Goal: Transaction & Acquisition: Purchase product/service

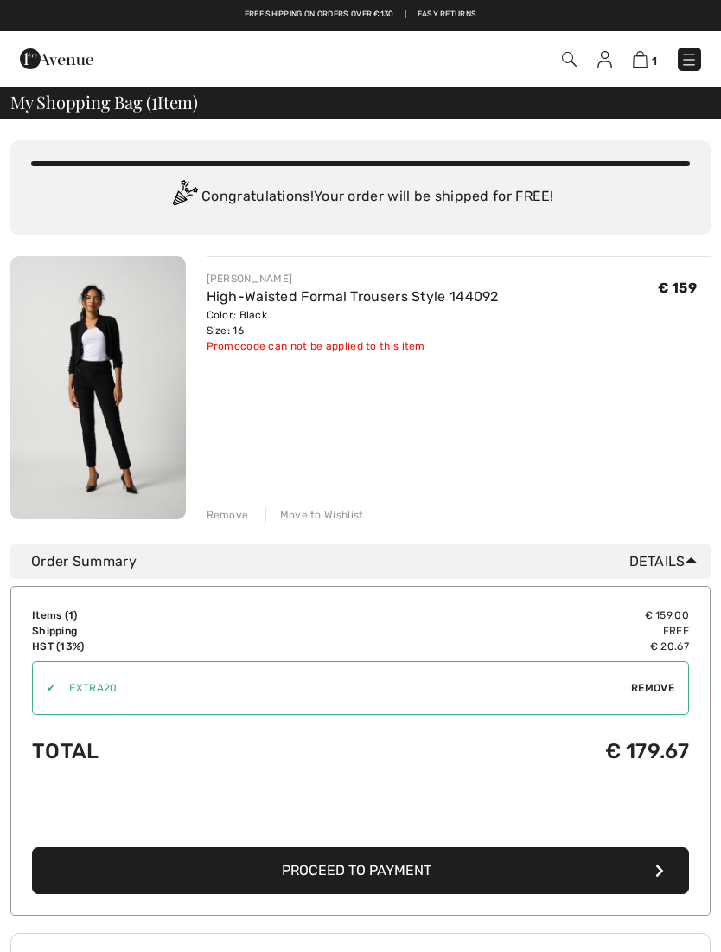
scroll to position [1, 0]
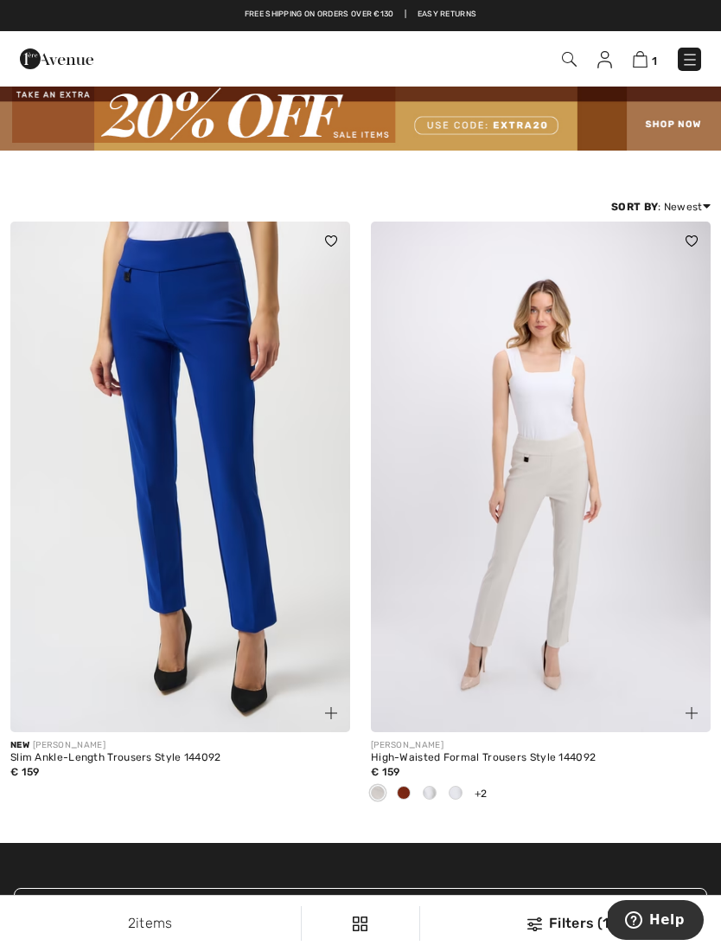
click at [599, 61] on img at bounding box center [605, 59] width 15 height 17
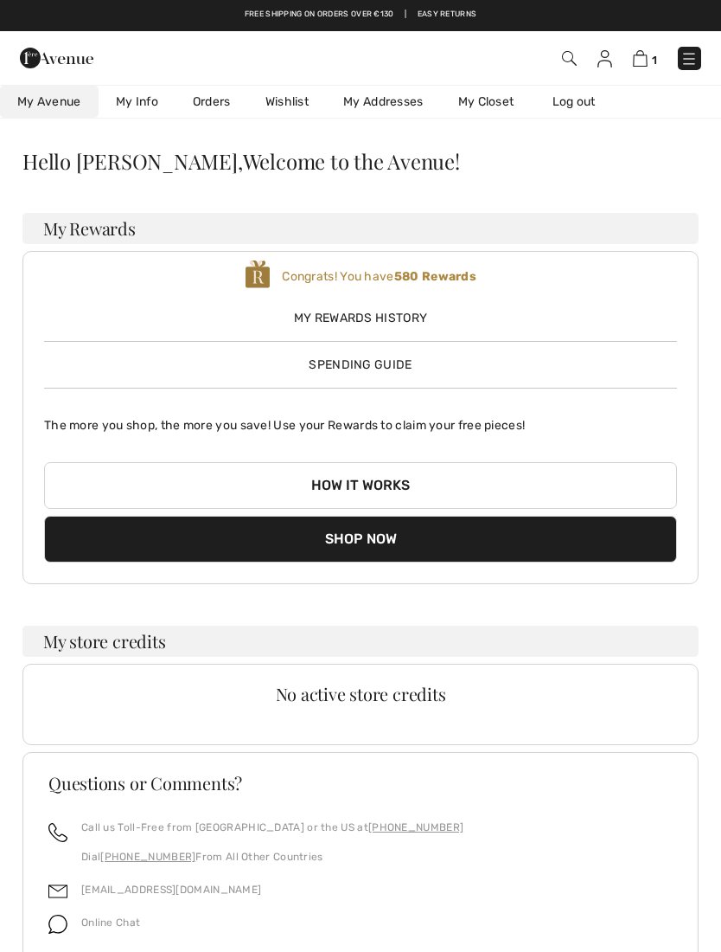
click at [642, 58] on img at bounding box center [640, 58] width 15 height 16
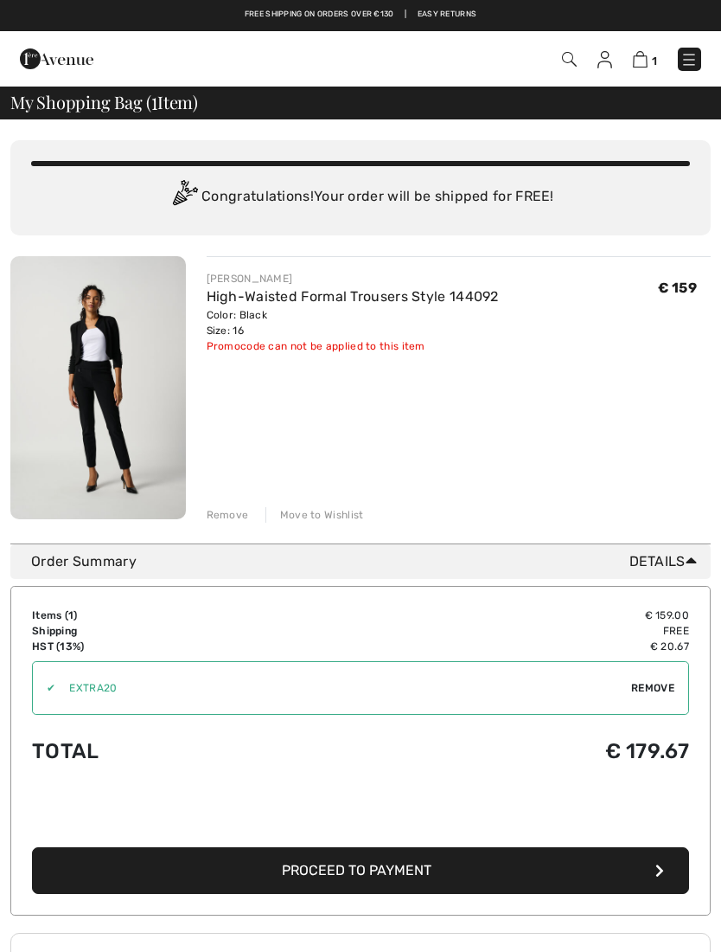
click at [439, 870] on button "Proceed to Payment" at bounding box center [360, 870] width 657 height 47
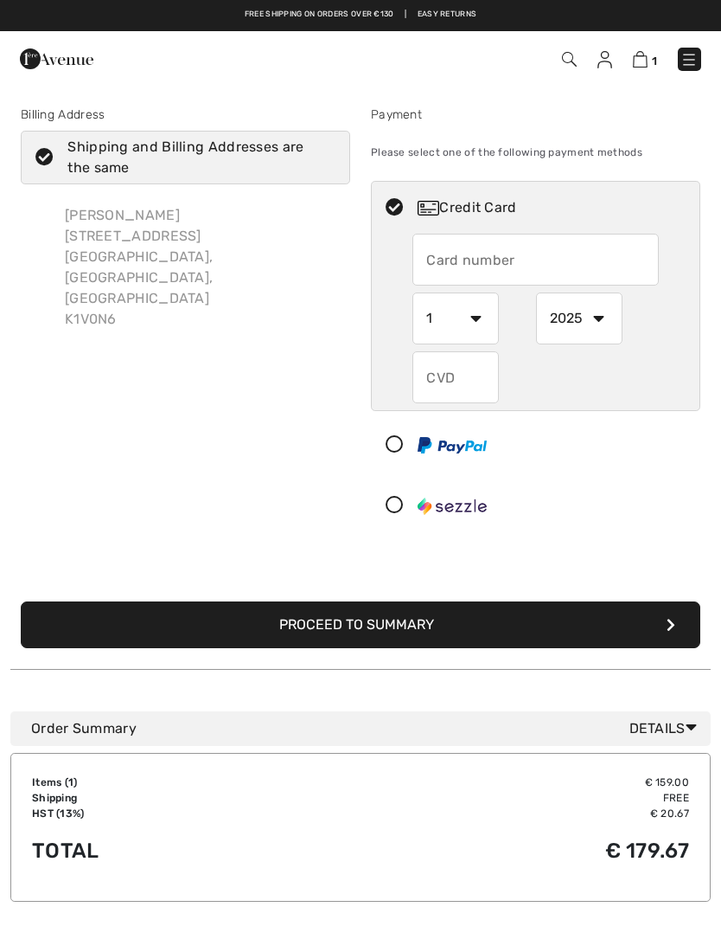
click at [86, 215] on div "Sarah Muhwezi 110 Mosswood Court Ottawa, ON, CA K1V0N6" at bounding box center [200, 267] width 299 height 152
click at [50, 162] on icon at bounding box center [45, 158] width 46 height 18
click at [324, 162] on input "Shipping and Billing Addresses are the same" at bounding box center [329, 157] width 11 height 52
checkbox input "false"
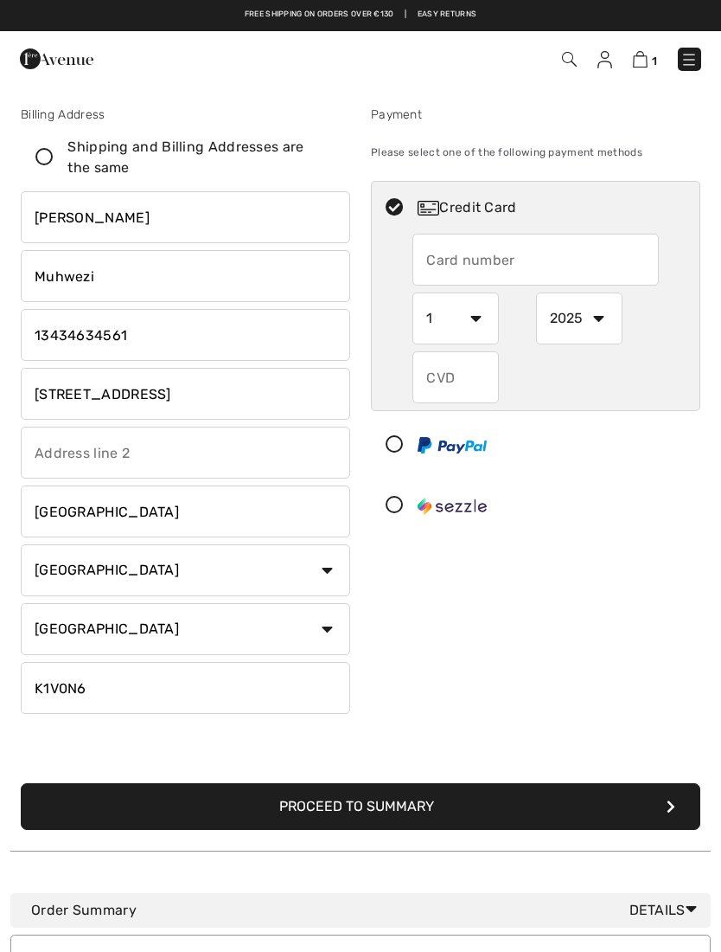
click at [128, 215] on input "Sarah" at bounding box center [186, 217] width 330 height 52
type input "S"
click at [50, 270] on input "Muhwezi" at bounding box center [186, 276] width 330 height 52
type input "Jaqueline"
type input "M"
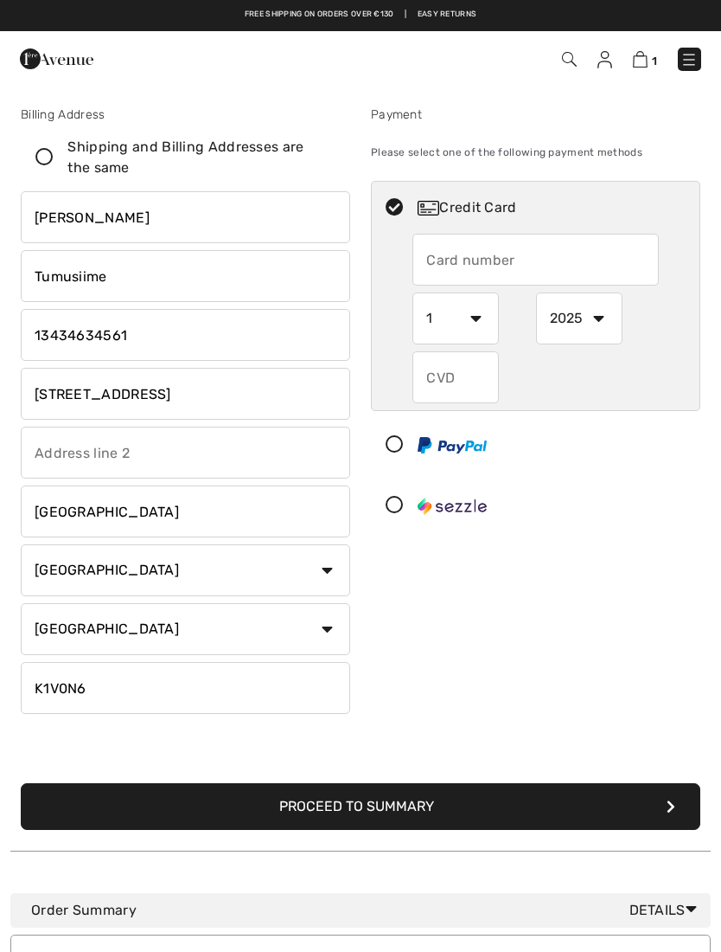
type input "Tumusiime"
click at [64, 330] on input "phone" at bounding box center [186, 335] width 330 height 52
type input "16137102678"
click at [196, 401] on input "[STREET_ADDRESS]" at bounding box center [186, 394] width 330 height 52
type input "1"
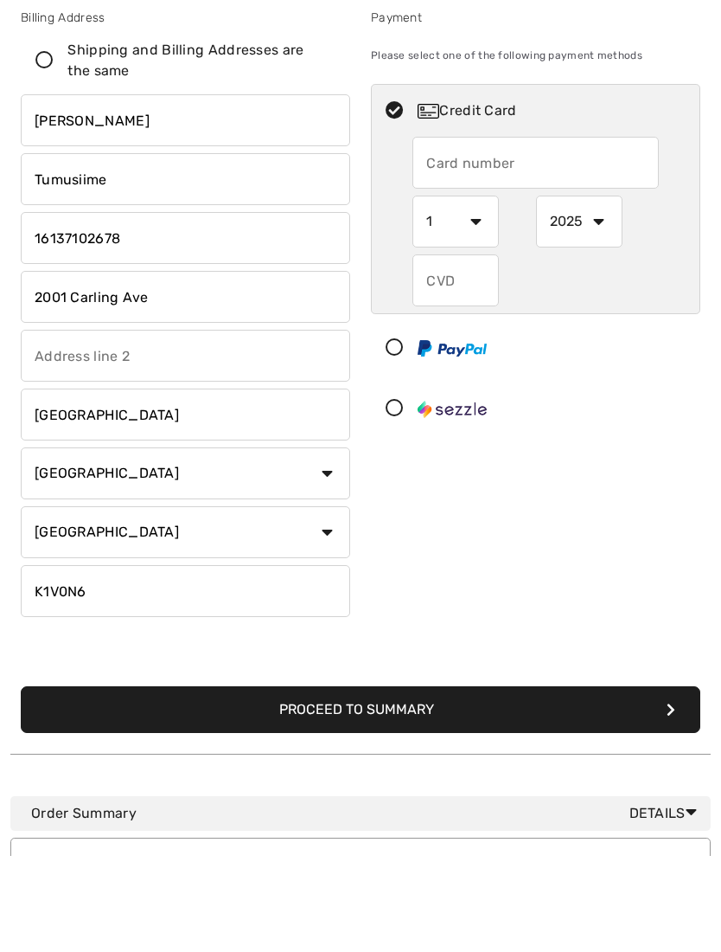
type input "2001 Carling Ave"
click at [104, 662] on input "K1V0N6" at bounding box center [186, 688] width 330 height 52
type input "K2A3W5"
click at [71, 368] on input "2001 Carling Ave" at bounding box center [186, 394] width 330 height 52
click at [184, 368] on input "2009 Carling Ave" at bounding box center [186, 394] width 330 height 52
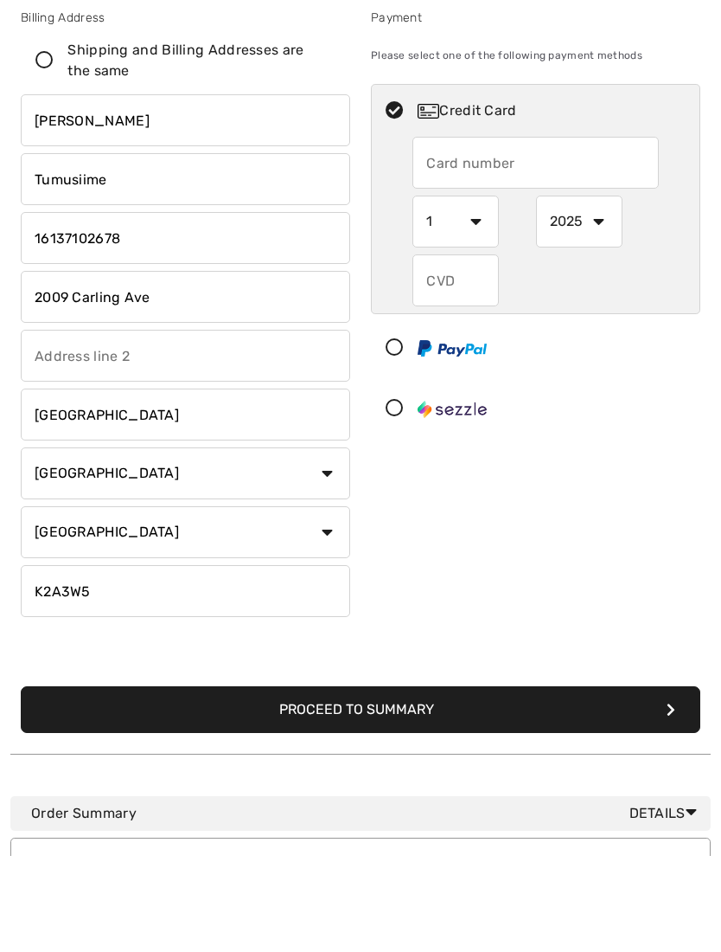
type input "2009 Carling Ave"
click at [79, 426] on input "text" at bounding box center [186, 452] width 330 height 52
click at [85, 426] on input "text" at bounding box center [186, 452] width 330 height 52
click at [78, 426] on input "text" at bounding box center [186, 452] width 330 height 52
paste input "Carling Ave"
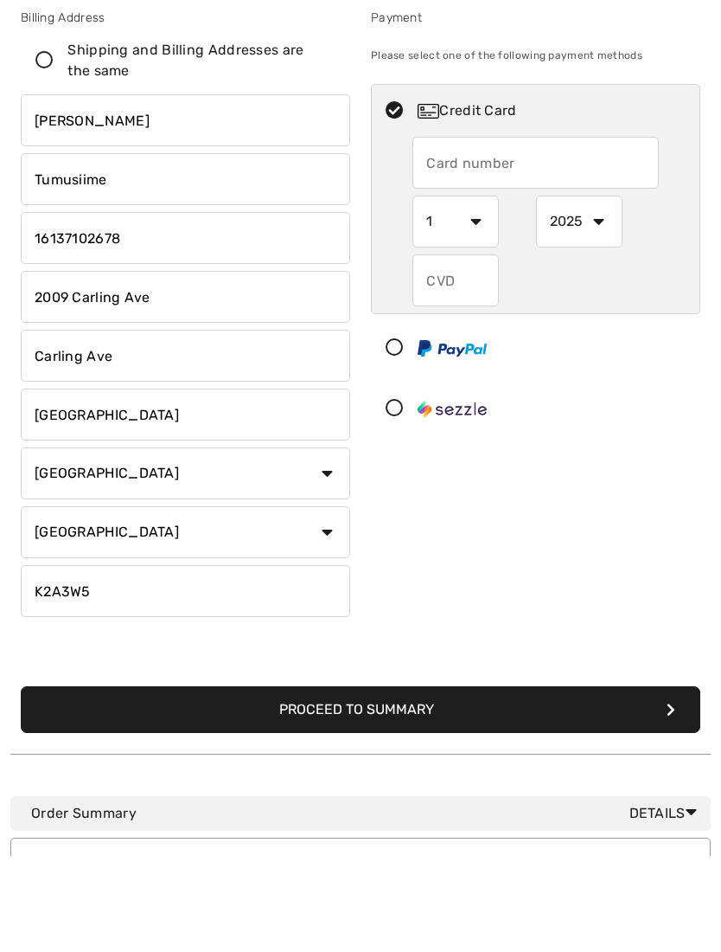
type input "Carling Ave"
click at [163, 368] on input "2009 Carling Ave" at bounding box center [186, 394] width 330 height 52
click at [42, 426] on input "Carling Ave" at bounding box center [186, 452] width 330 height 52
type input "2009"
click at [10, 327] on div "Billing Address Shipping and Billing Addresses are the same Sarah Muhwezi 110 M…" at bounding box center [185, 413] width 350 height 615
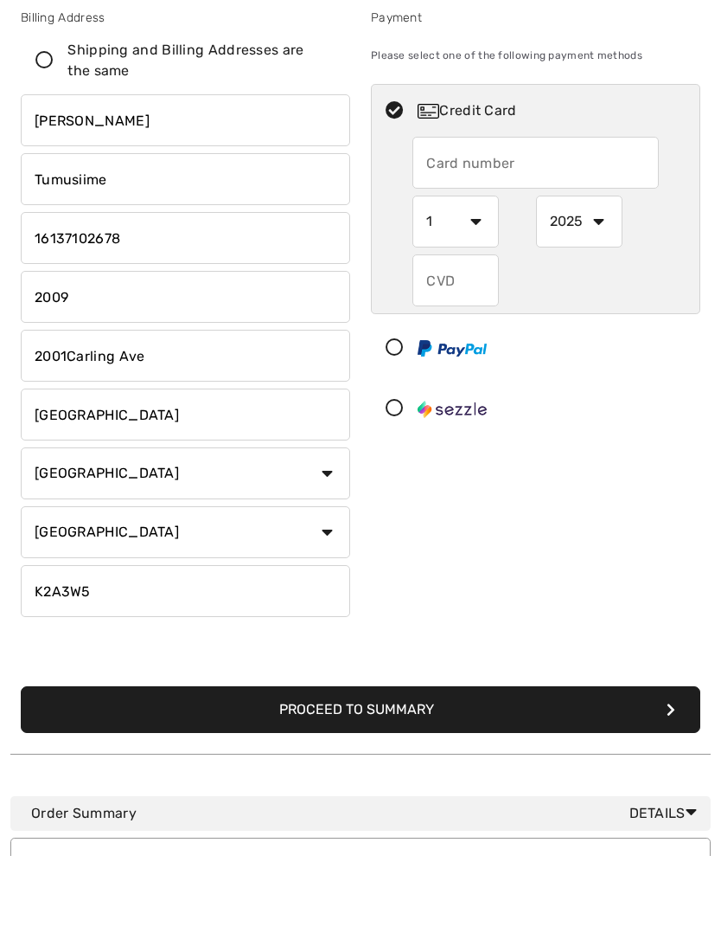
scroll to position [97, 0]
click at [67, 367] on input "2001Carling Ave" at bounding box center [186, 356] width 330 height 52
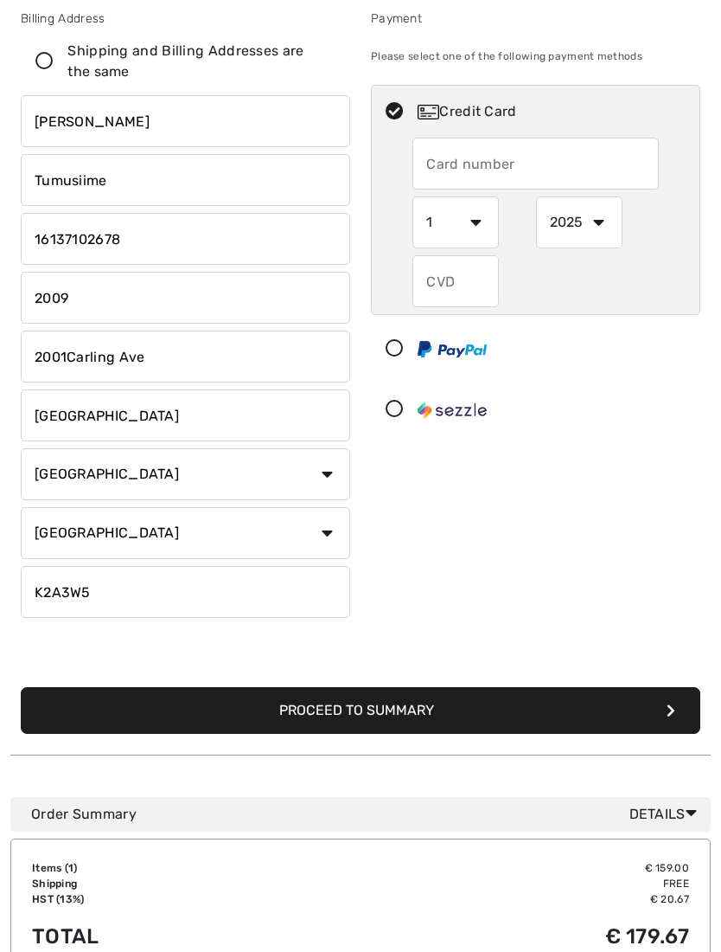
click at [69, 354] on input "2001Carling Ave" at bounding box center [186, 356] width 330 height 52
click at [67, 370] on input "2001Carling Ave" at bounding box center [186, 356] width 330 height 52
click at [79, 361] on input "2001Carling Ave" at bounding box center [186, 356] width 330 height 52
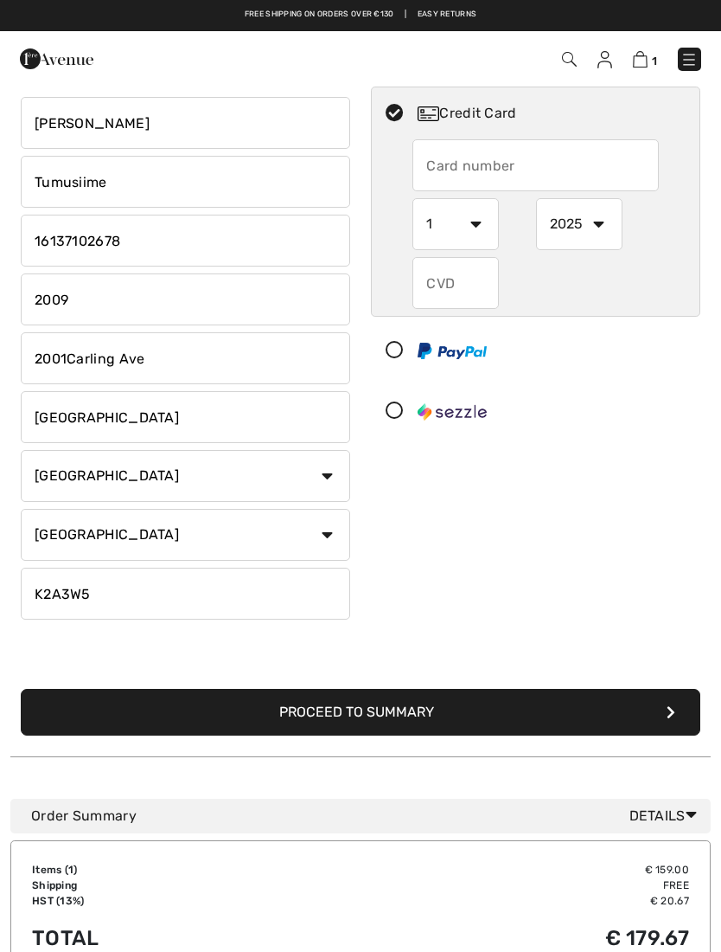
scroll to position [94, 0]
type input "2001 Carling Ave"
click at [99, 299] on input "2009" at bounding box center [186, 299] width 330 height 52
click at [35, 305] on input "2009" at bounding box center [186, 299] width 330 height 52
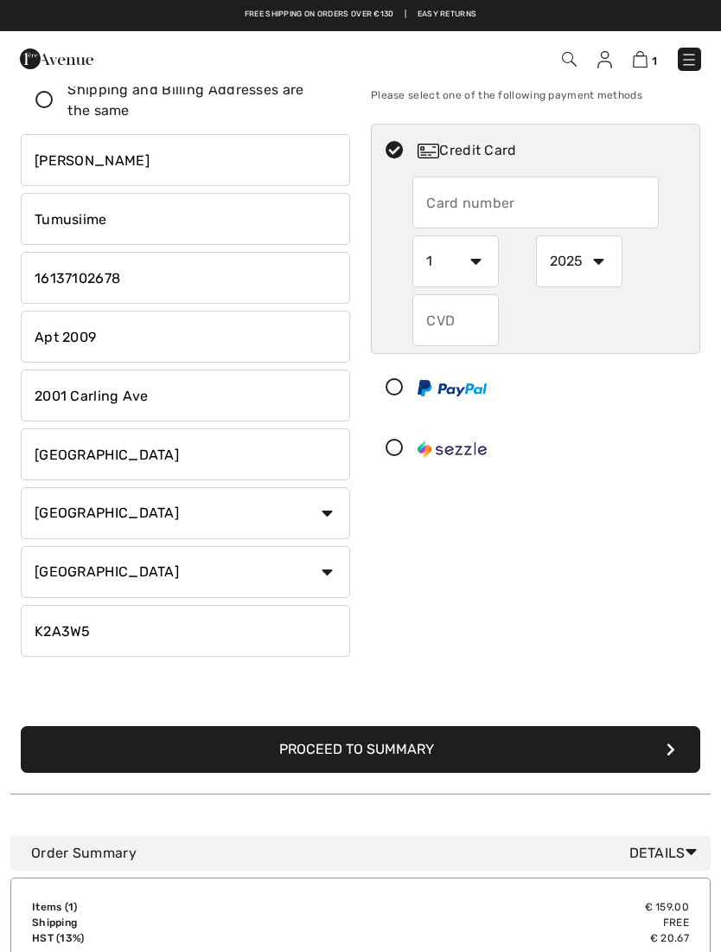
scroll to position [0, 0]
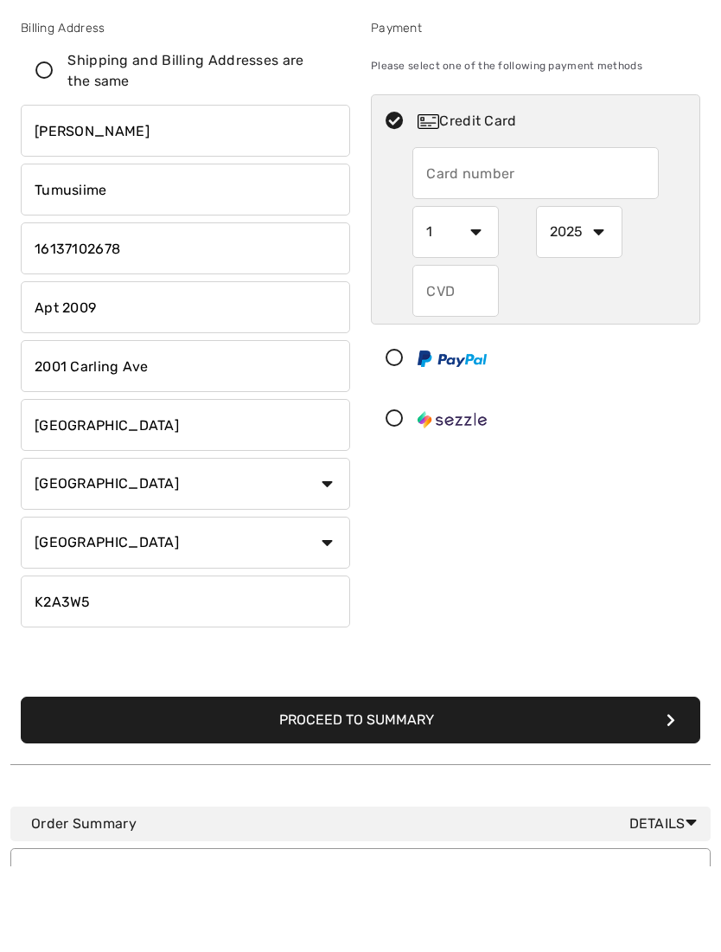
type input "Apt 2009"
click at [500, 234] on input "text" at bounding box center [536, 260] width 246 height 52
radio input "true"
type input "4840021078168434"
click at [489, 292] on select "1 2 3 4 5 6 7 8 9 10 11 12" at bounding box center [456, 318] width 87 height 52
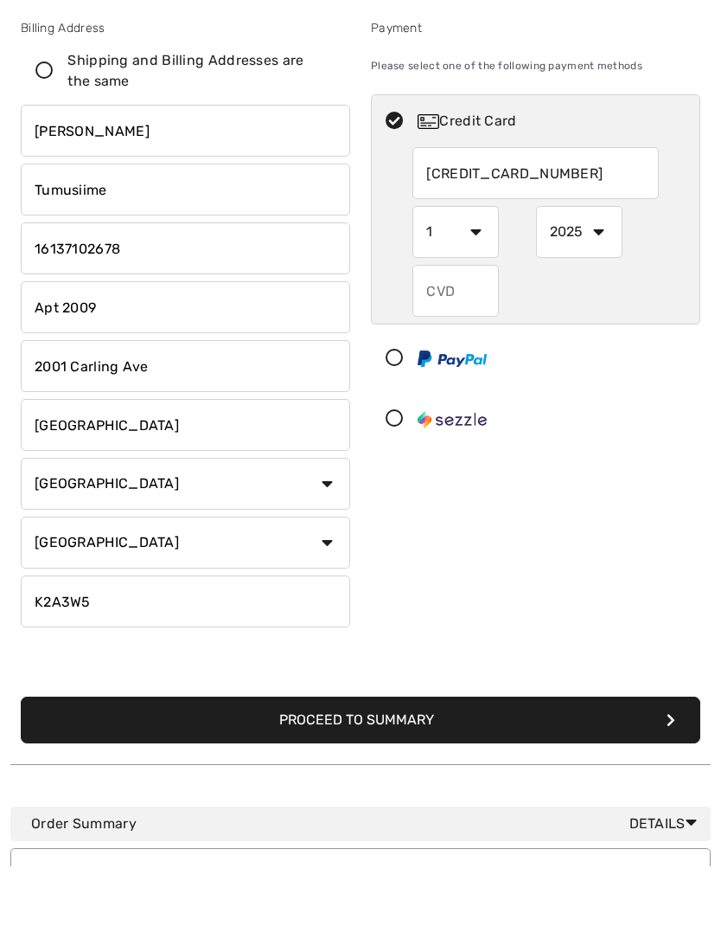
radio input "true"
select select "10"
click at [593, 239] on select "2025 2026 2027 2028 2029 2030 2031 2032 2033 2034 2035" at bounding box center [579, 232] width 87 height 52
radio input "true"
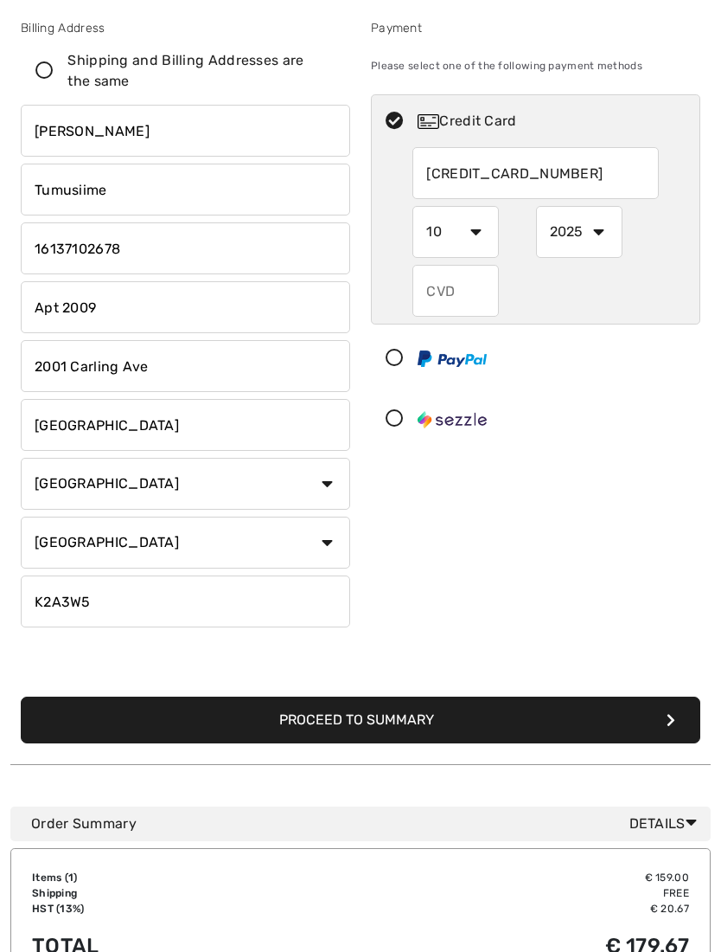
select select "2029"
click at [474, 300] on input "text" at bounding box center [456, 291] width 87 height 52
radio input "true"
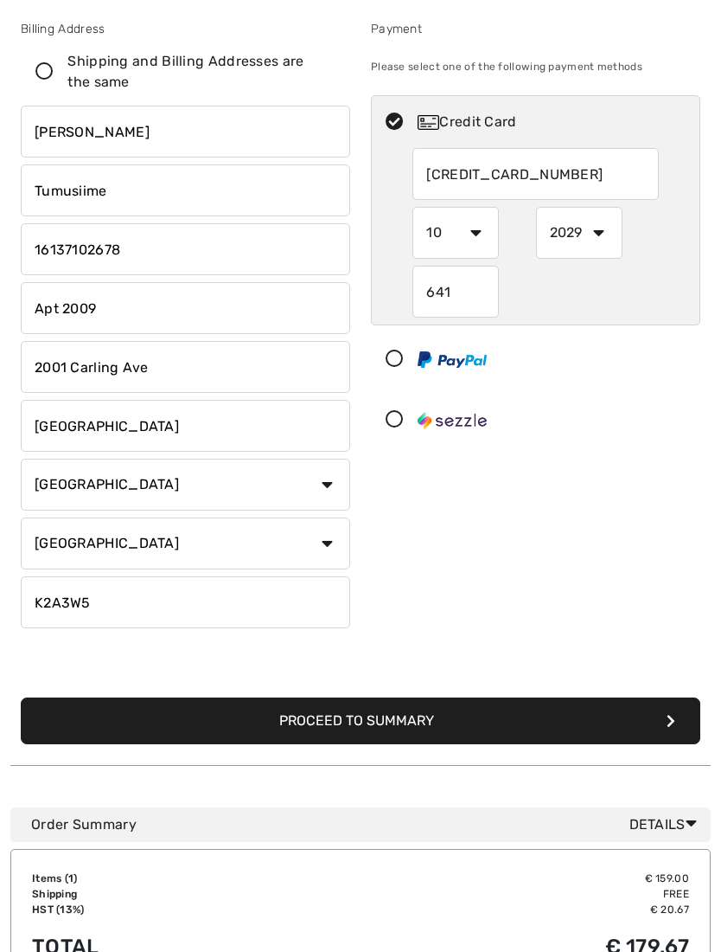
type input "641"
click at [612, 608] on div "Payment Please select one of the following payment methods Credit Card 48400210…" at bounding box center [536, 327] width 350 height 615
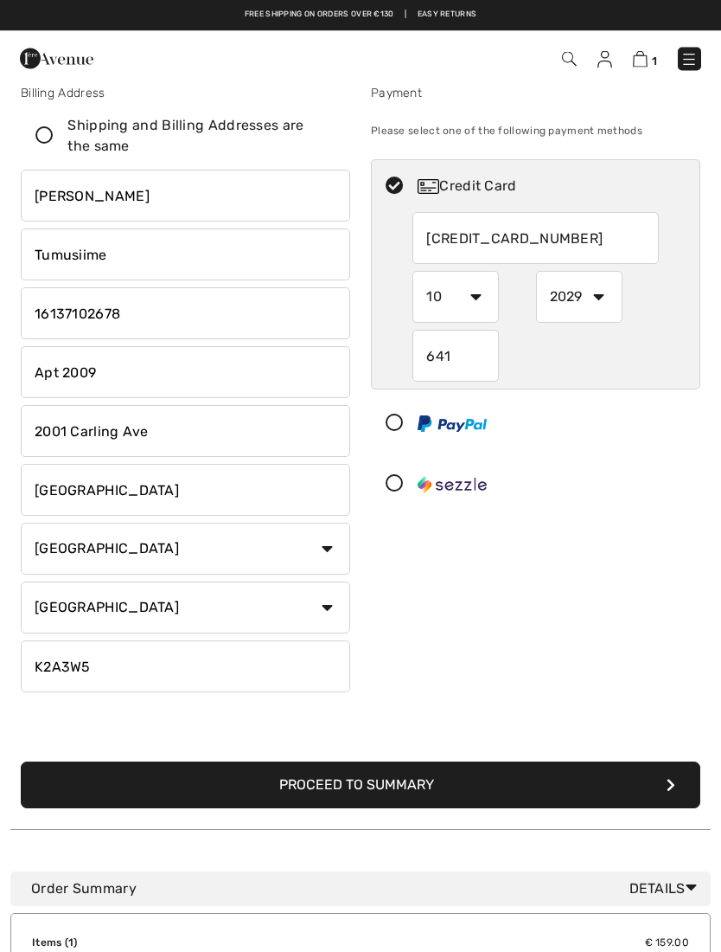
scroll to position [0, 0]
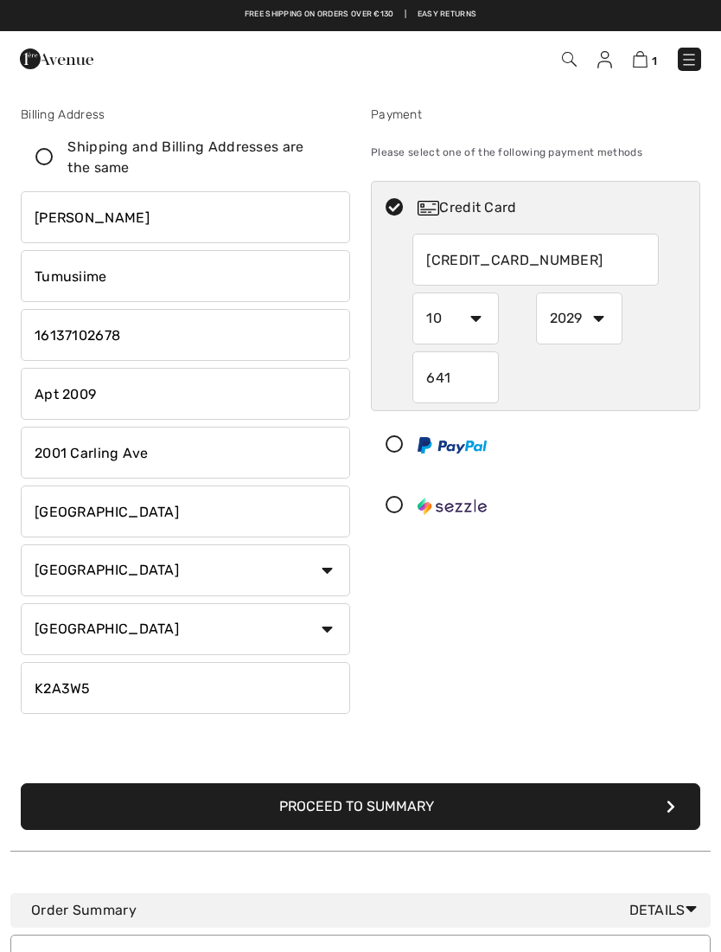
click at [52, 162] on icon at bounding box center [45, 158] width 46 height 18
click at [324, 162] on input "Shipping and Billing Addresses are the same" at bounding box center [329, 157] width 11 height 52
checkbox input "true"
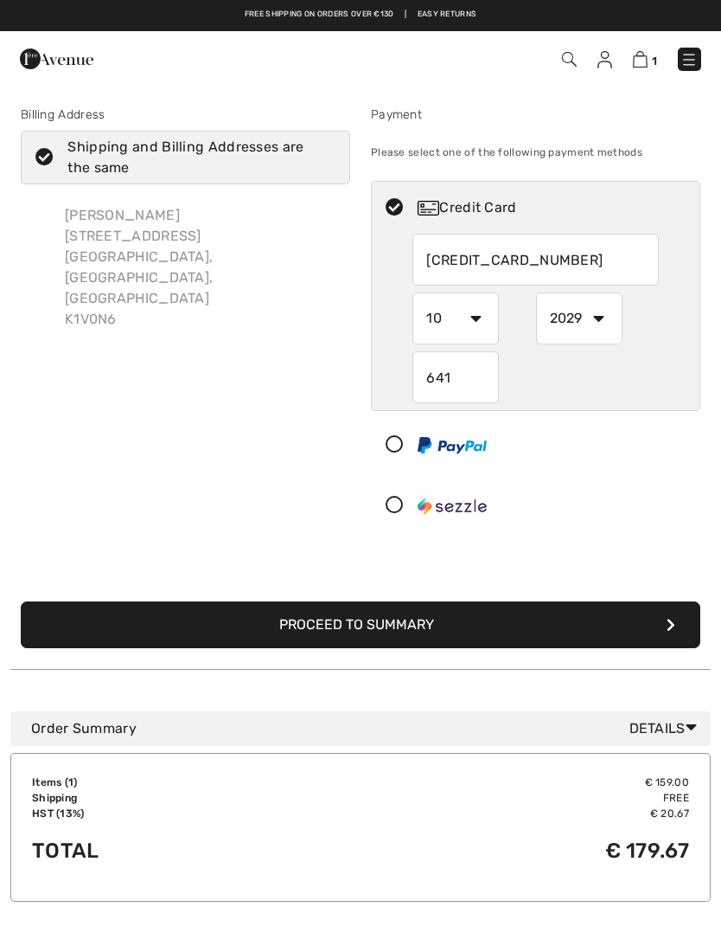
type input "Sarah"
type input "Muhwezi"
type input "13434634561"
type input "[STREET_ADDRESS]"
type input "K1V0N6"
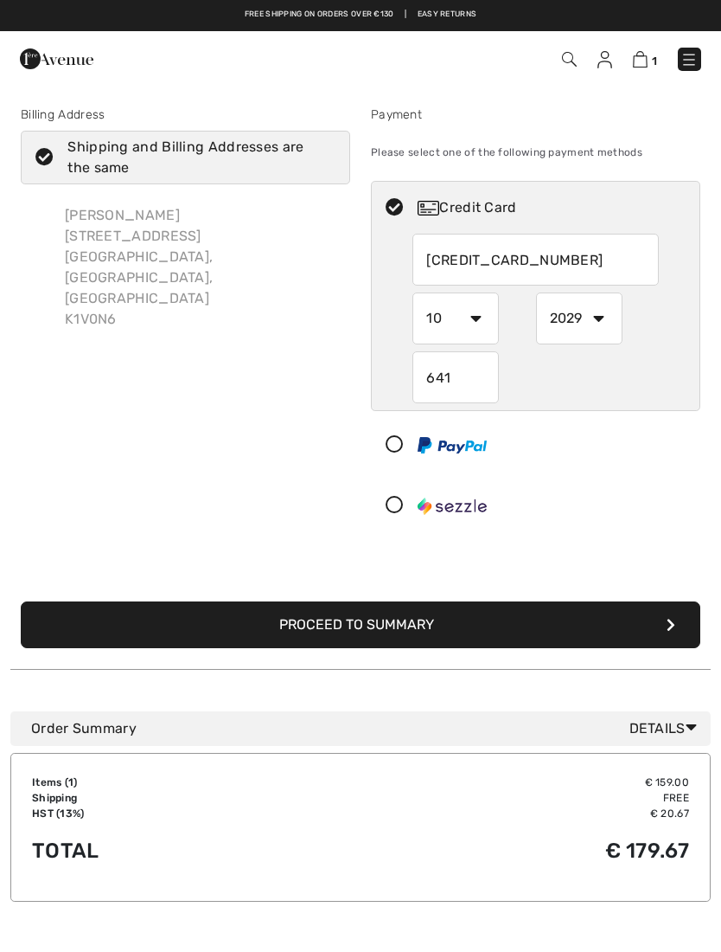
click at [44, 166] on icon at bounding box center [45, 158] width 46 height 18
click at [324, 166] on input "Shipping and Billing Addresses are the same" at bounding box center [329, 157] width 11 height 52
checkbox input "false"
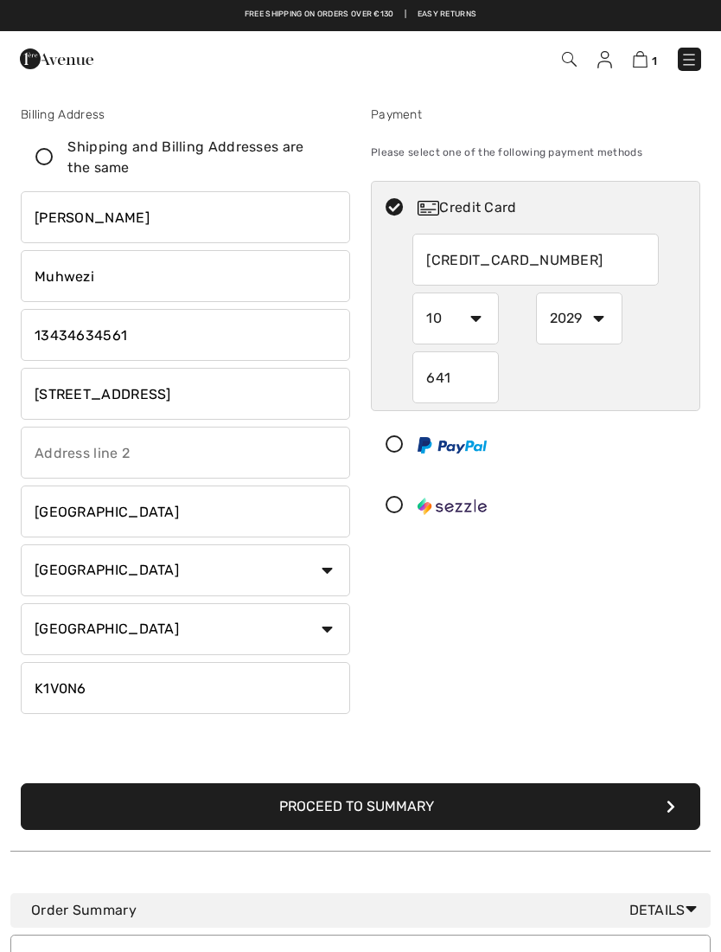
click at [180, 219] on input "Sarah" at bounding box center [186, 217] width 330 height 52
type input "S"
click at [110, 275] on input "Muhwezi" at bounding box center [186, 276] width 330 height 52
type input "Jaqueline"
type input "M"
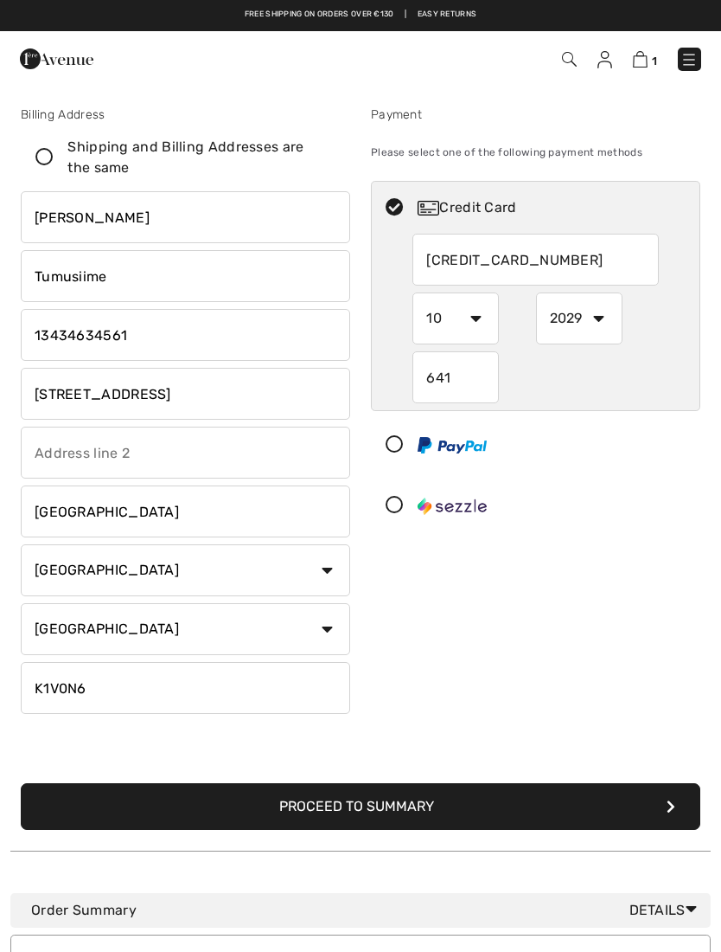
click at [153, 336] on input "phone" at bounding box center [186, 335] width 330 height 52
type input "Tumusiime"
type input "16137102678"
click at [206, 393] on input "[STREET_ADDRESS]" at bounding box center [186, 394] width 330 height 52
type input "1"
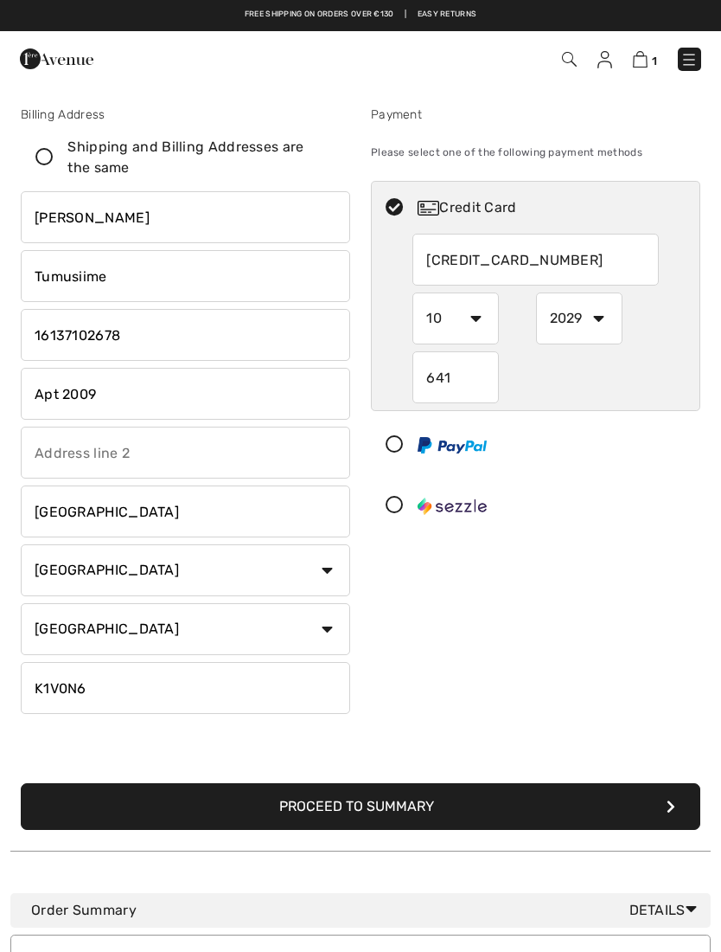
type input "Apt 2009"
click at [158, 470] on input "text" at bounding box center [186, 452] width 330 height 52
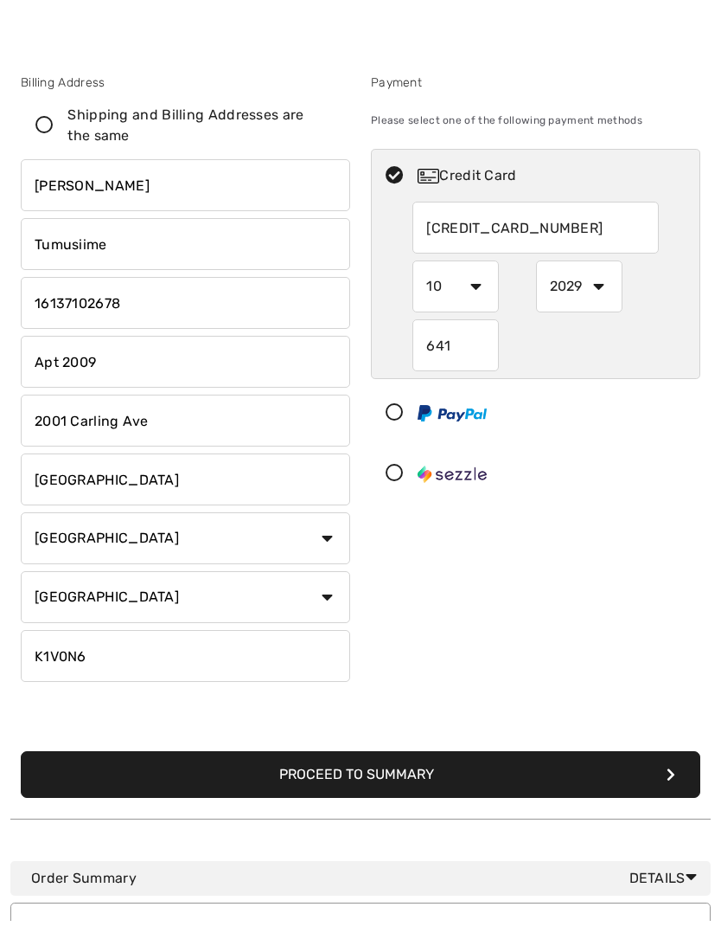
type input "2001 Carling Ave"
click at [113, 662] on input "K1V0N6" at bounding box center [186, 688] width 330 height 52
type input "K2A3W5"
click at [506, 642] on div "Payment Please select one of the following payment methods Credit Card 48400210…" at bounding box center [536, 413] width 350 height 615
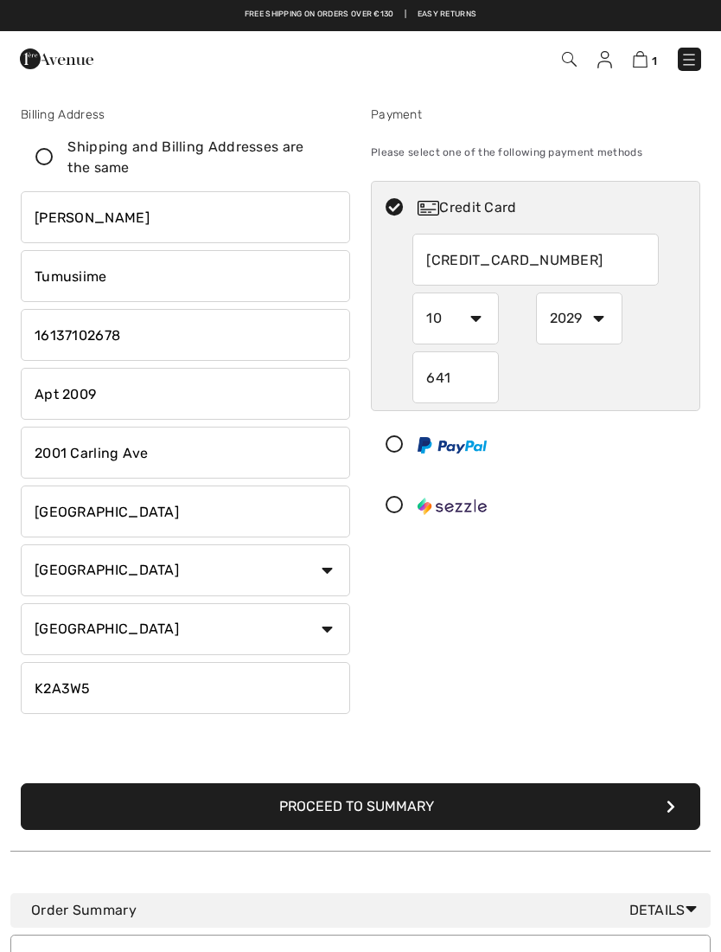
click at [452, 811] on button "Proceed to Summary" at bounding box center [361, 806] width 680 height 47
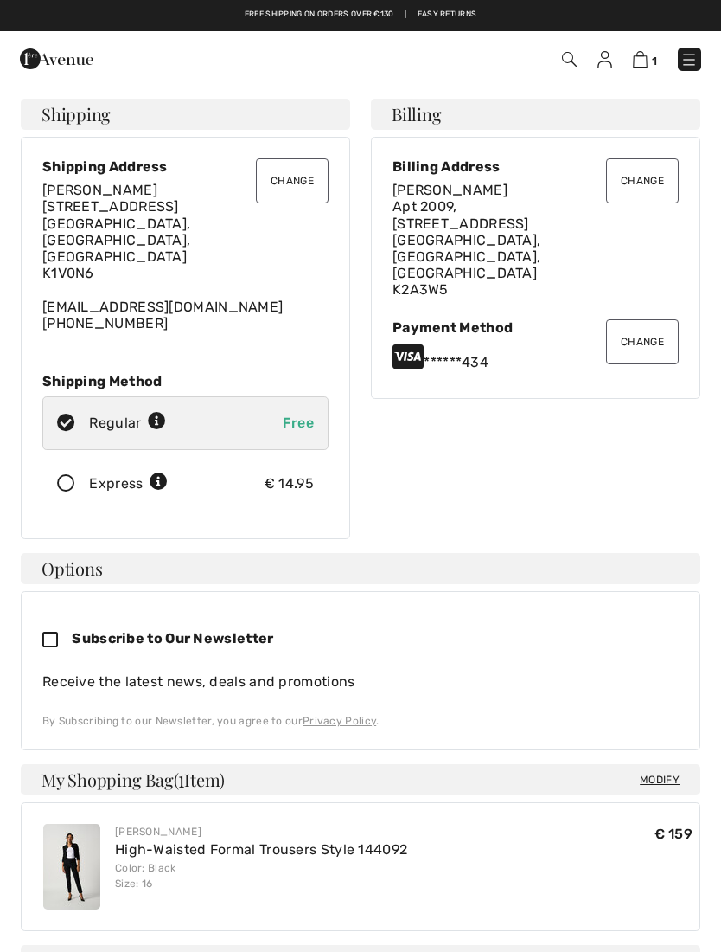
click at [80, 475] on icon at bounding box center [66, 484] width 46 height 18
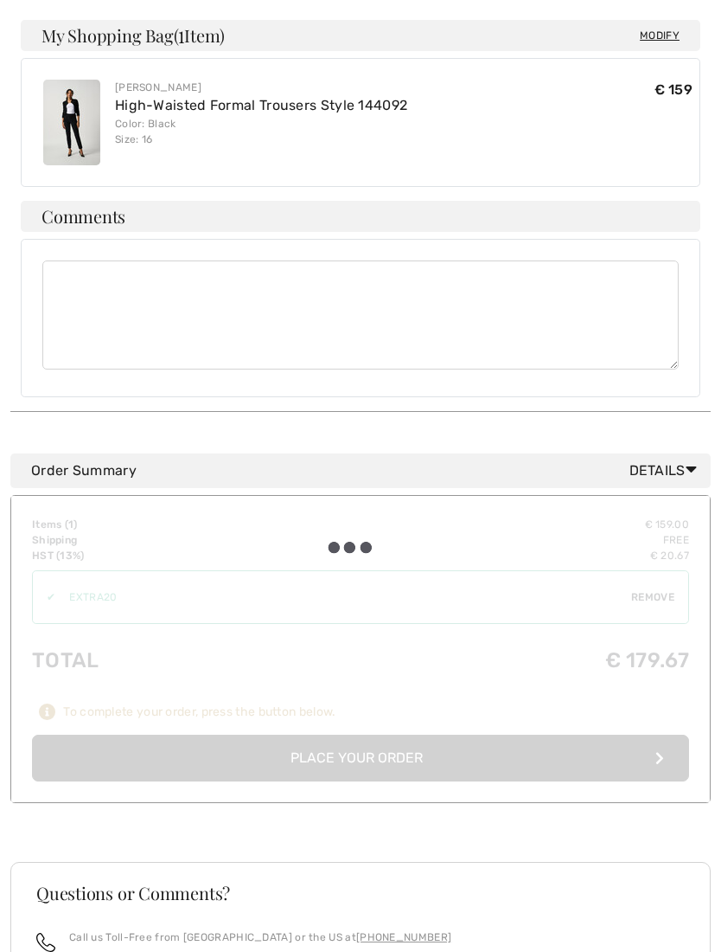
scroll to position [746, 0]
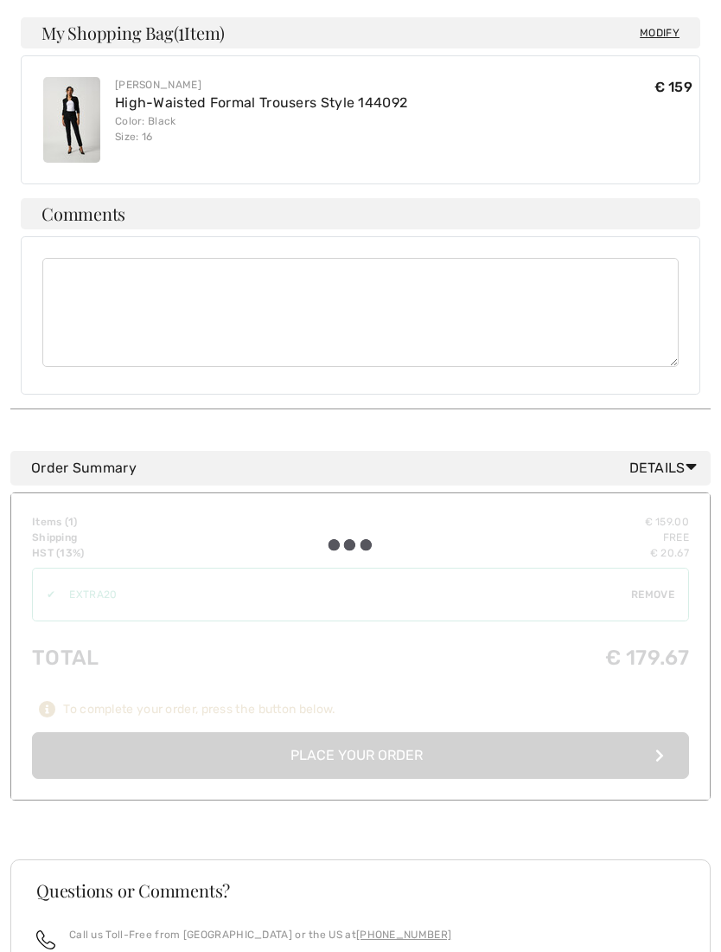
click at [513, 715] on div at bounding box center [360, 647] width 699 height 306
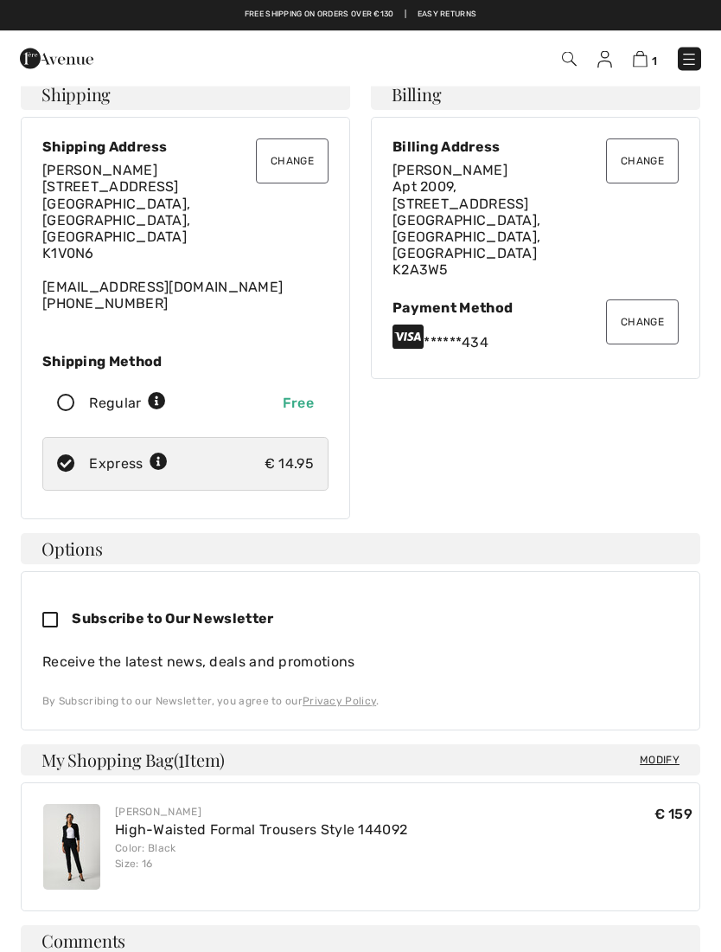
scroll to position [0, 0]
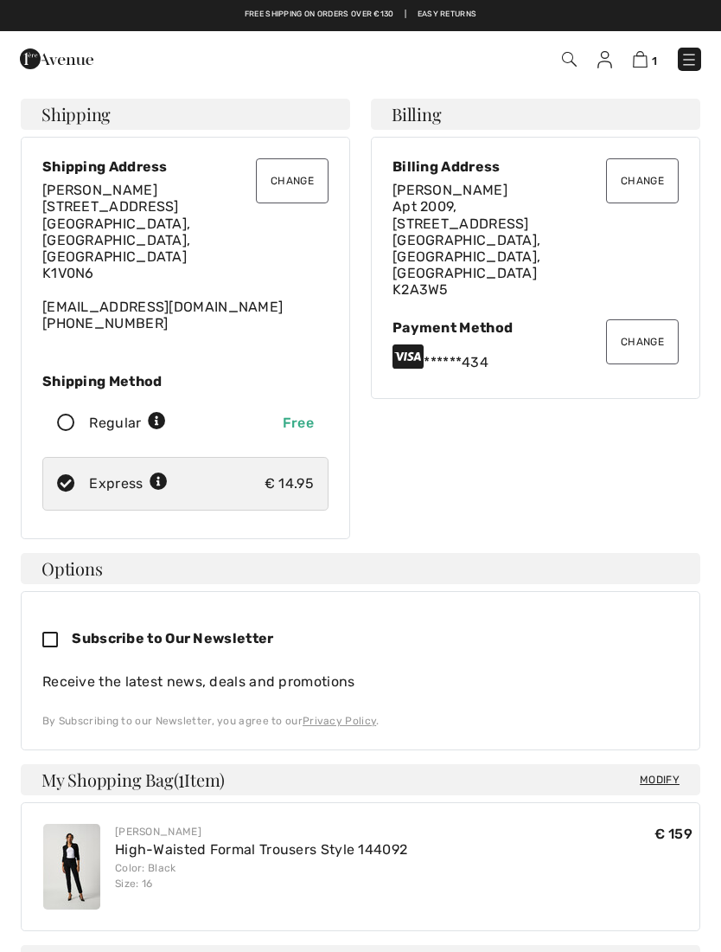
click at [307, 413] on div "Free" at bounding box center [298, 423] width 31 height 21
radio input "true"
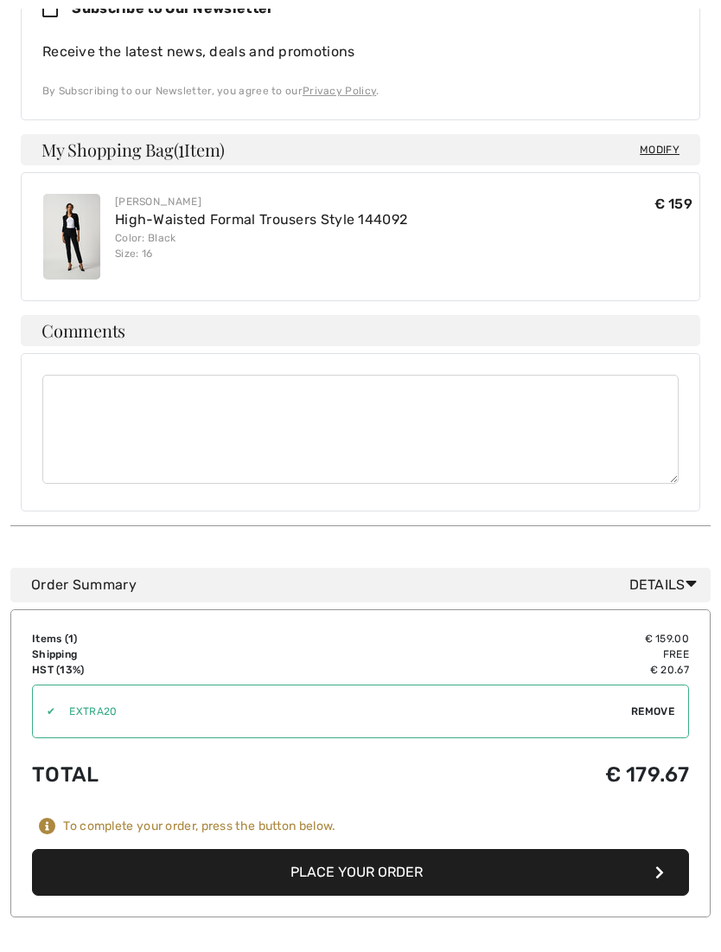
scroll to position [630, 0]
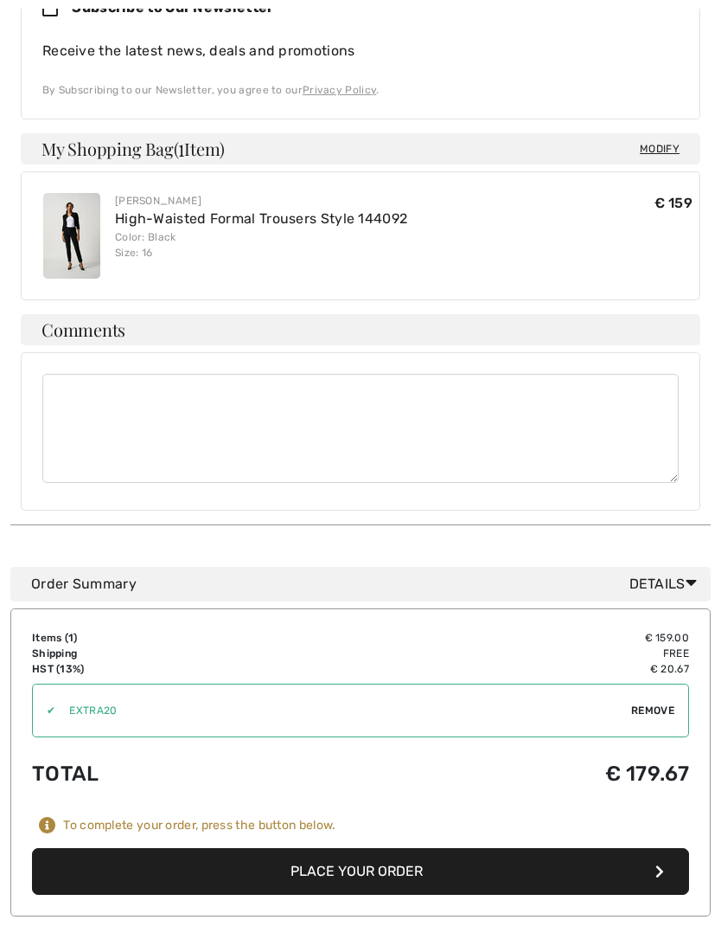
click at [398, 849] on button "Place Your Order" at bounding box center [360, 872] width 657 height 47
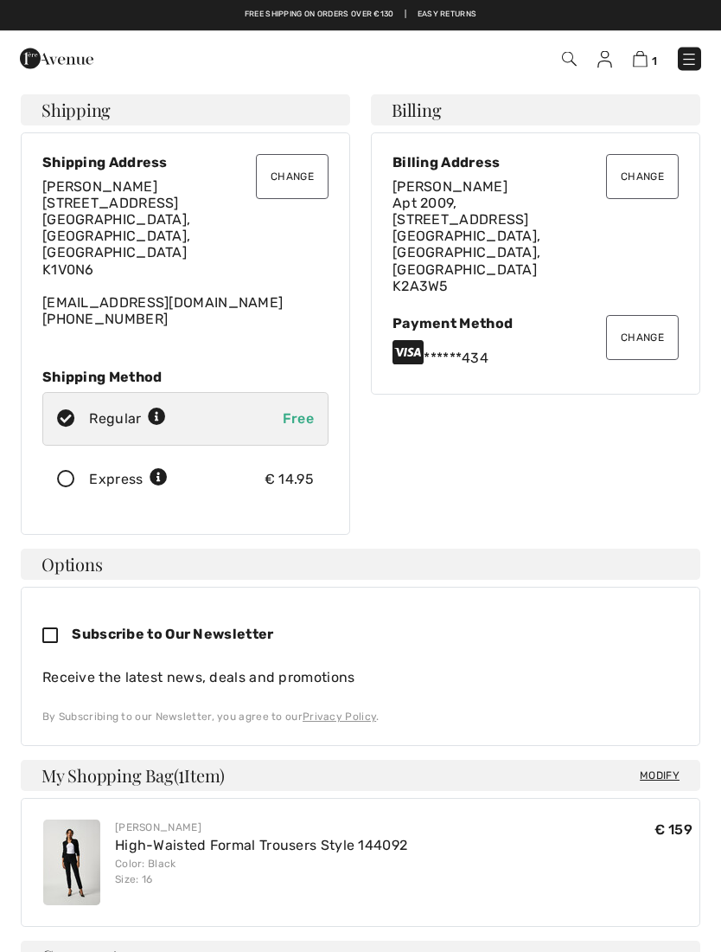
scroll to position [0, 0]
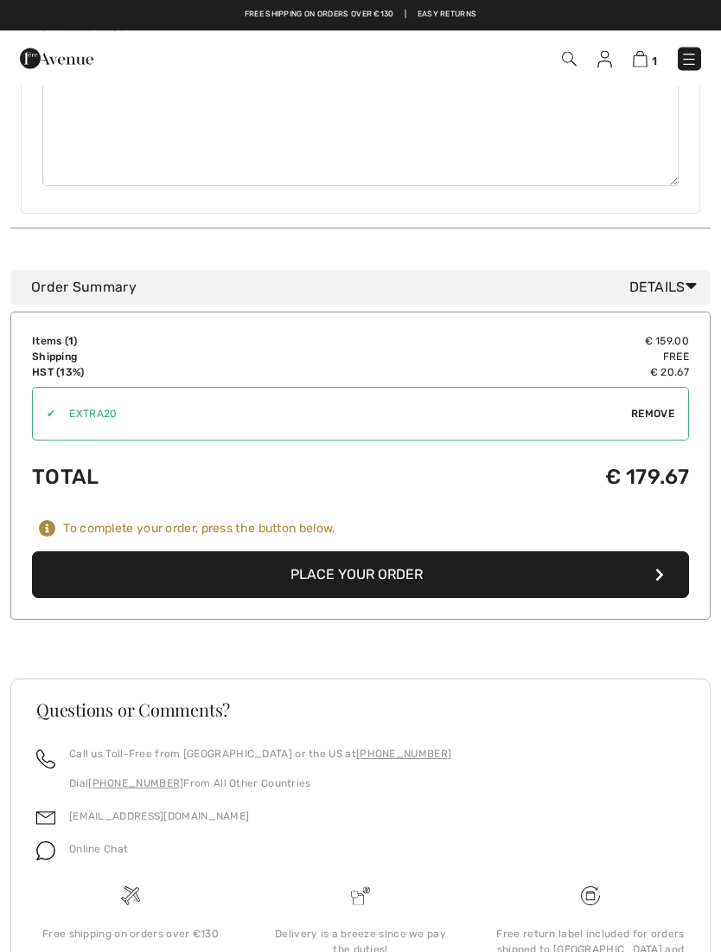
scroll to position [926, 0]
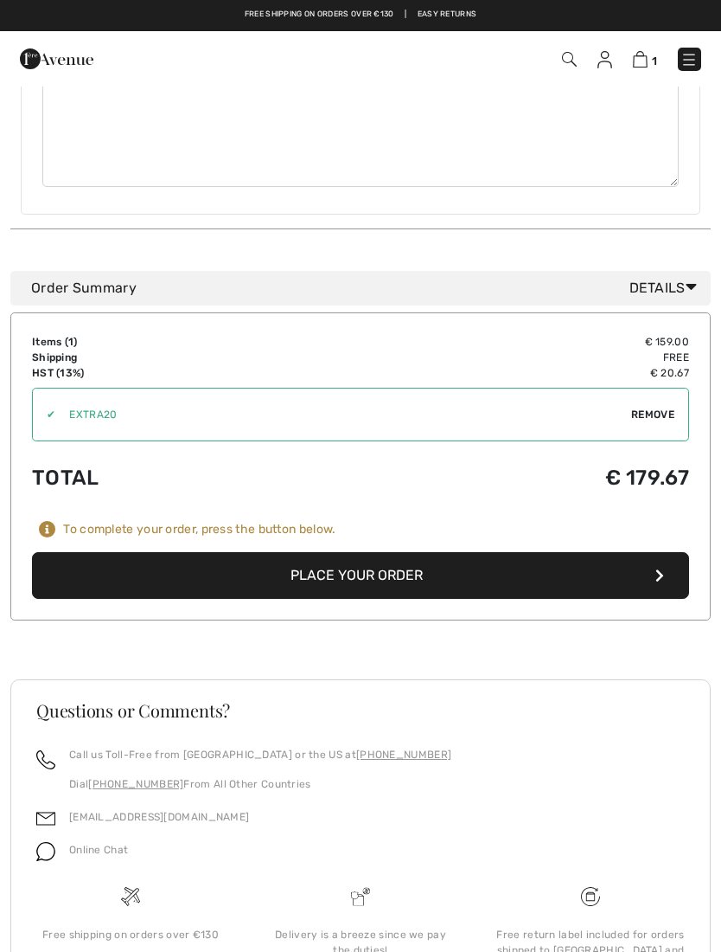
click at [490, 554] on button "Place Your Order" at bounding box center [360, 575] width 657 height 47
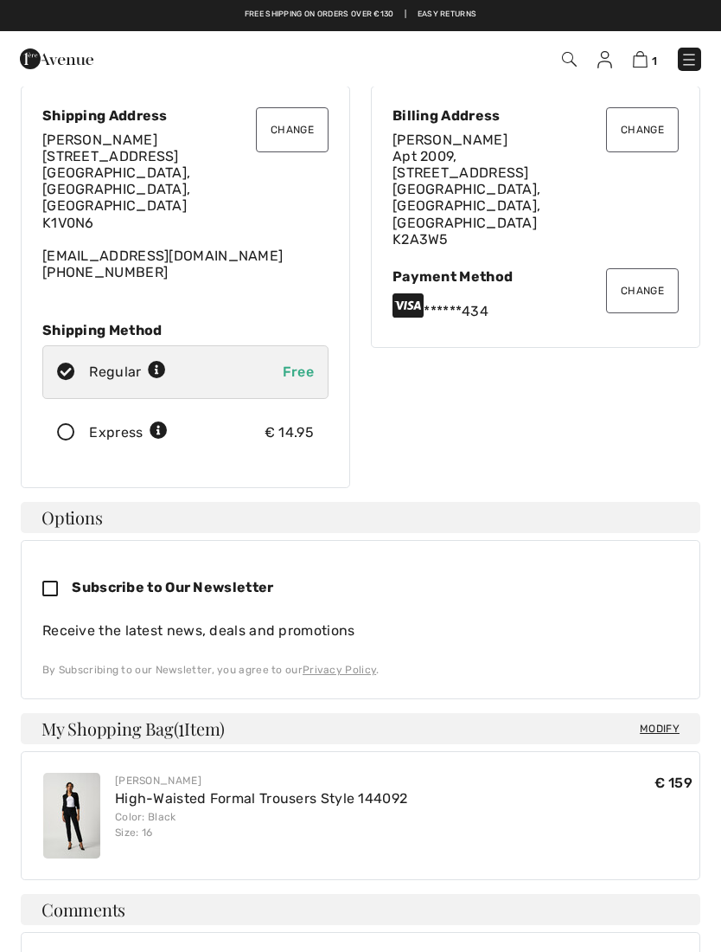
scroll to position [0, 0]
